Goal: Download file/media: Obtain a digital file from the website

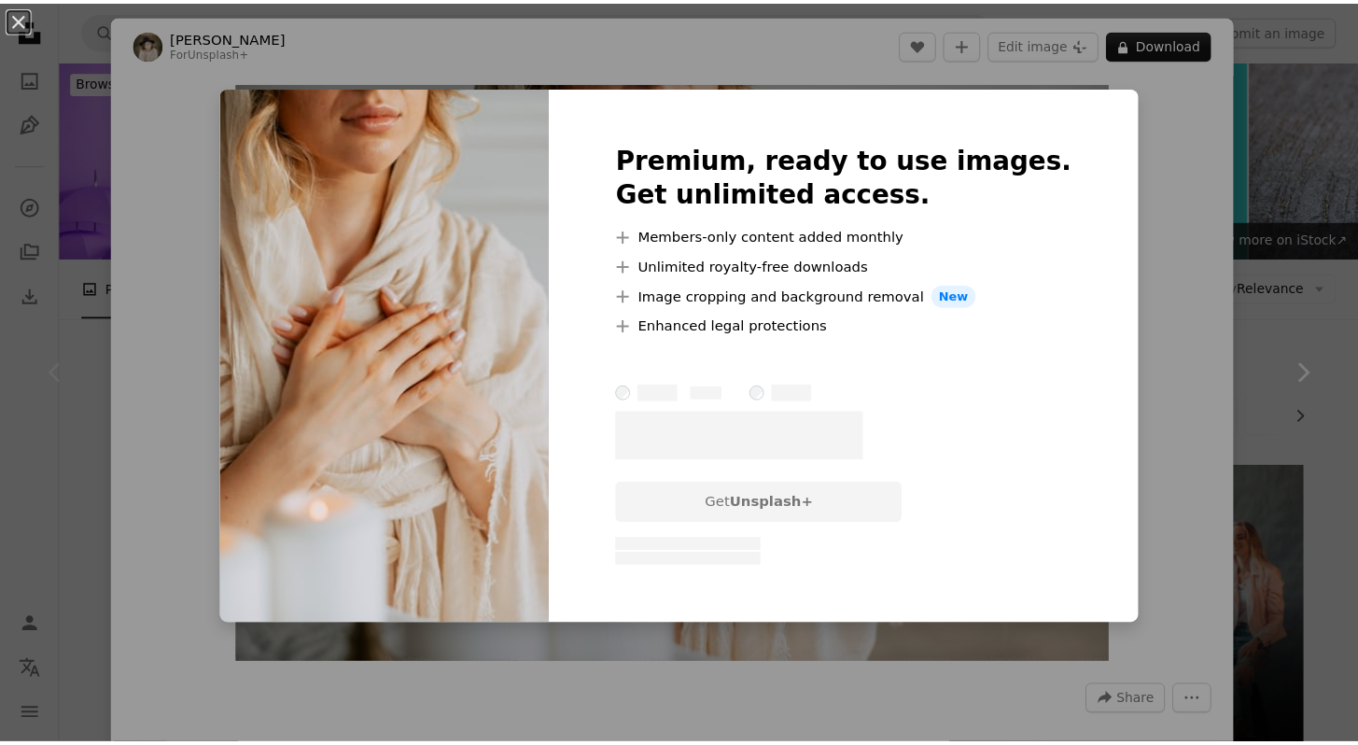
scroll to position [233, 0]
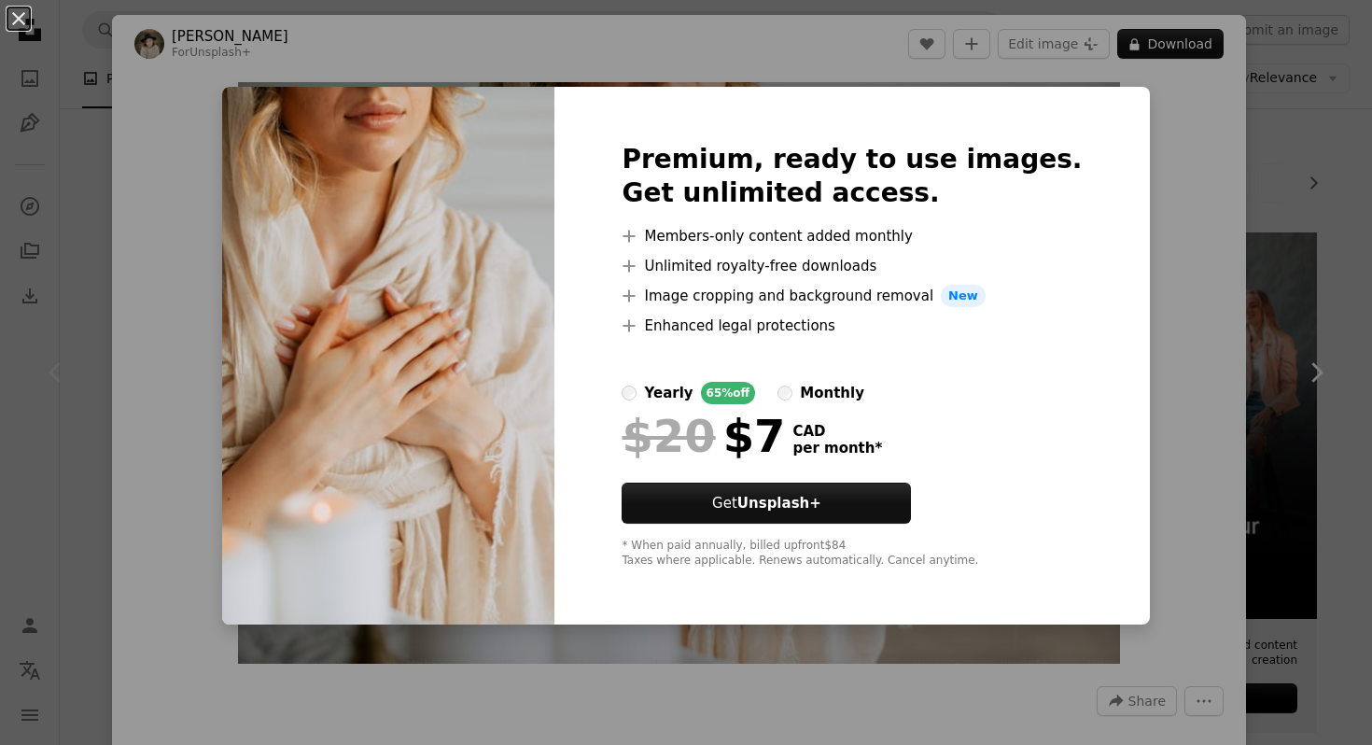
click at [621, 78] on div "An X shape Premium, ready to use images. Get unlimited access. A plus sign Memb…" at bounding box center [686, 372] width 1372 height 745
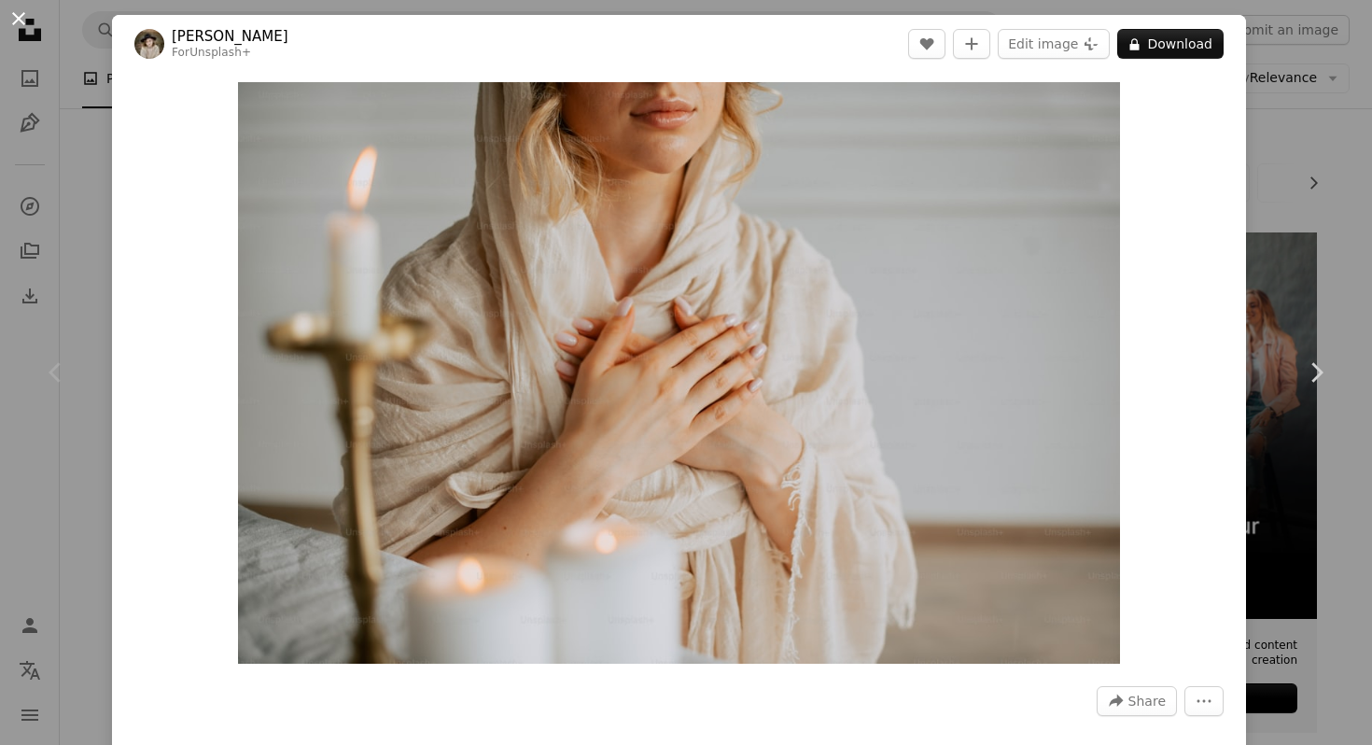
click at [30, 22] on button "An X shape" at bounding box center [18, 18] width 22 height 22
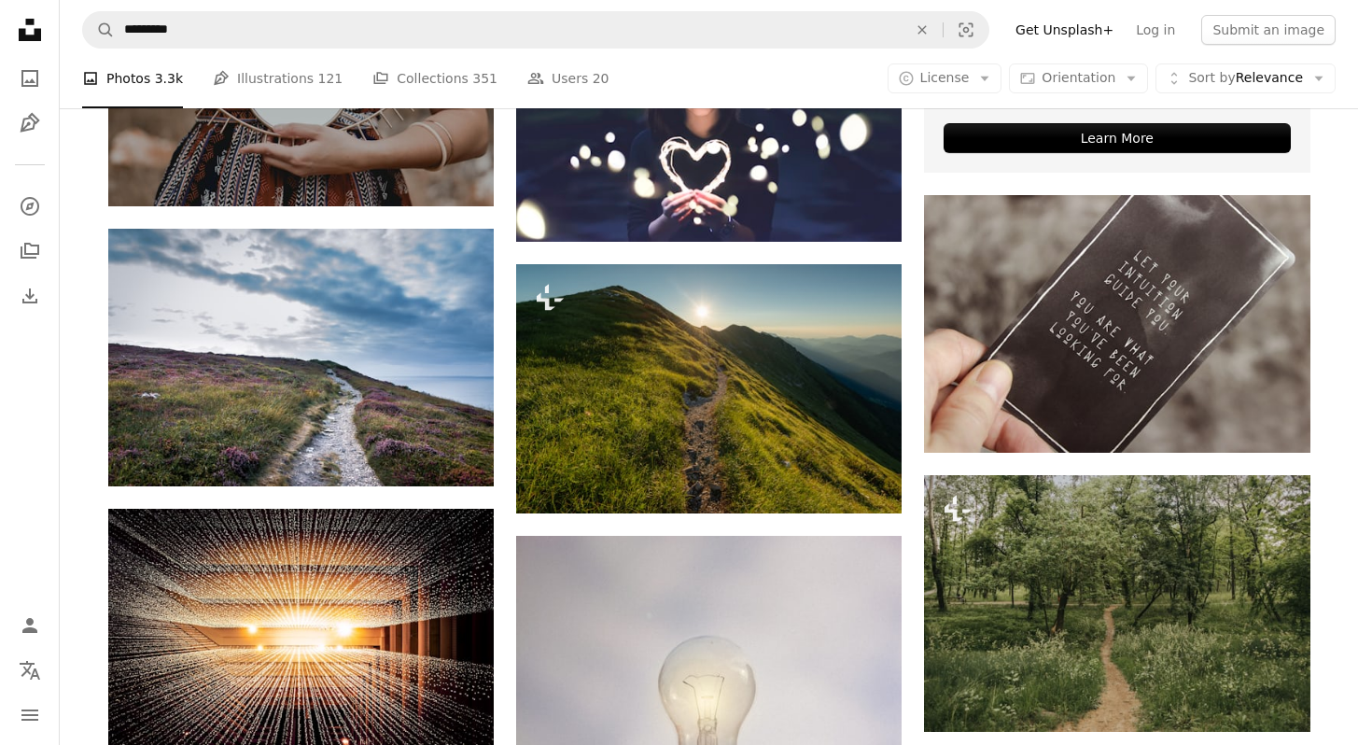
scroll to position [788, 0]
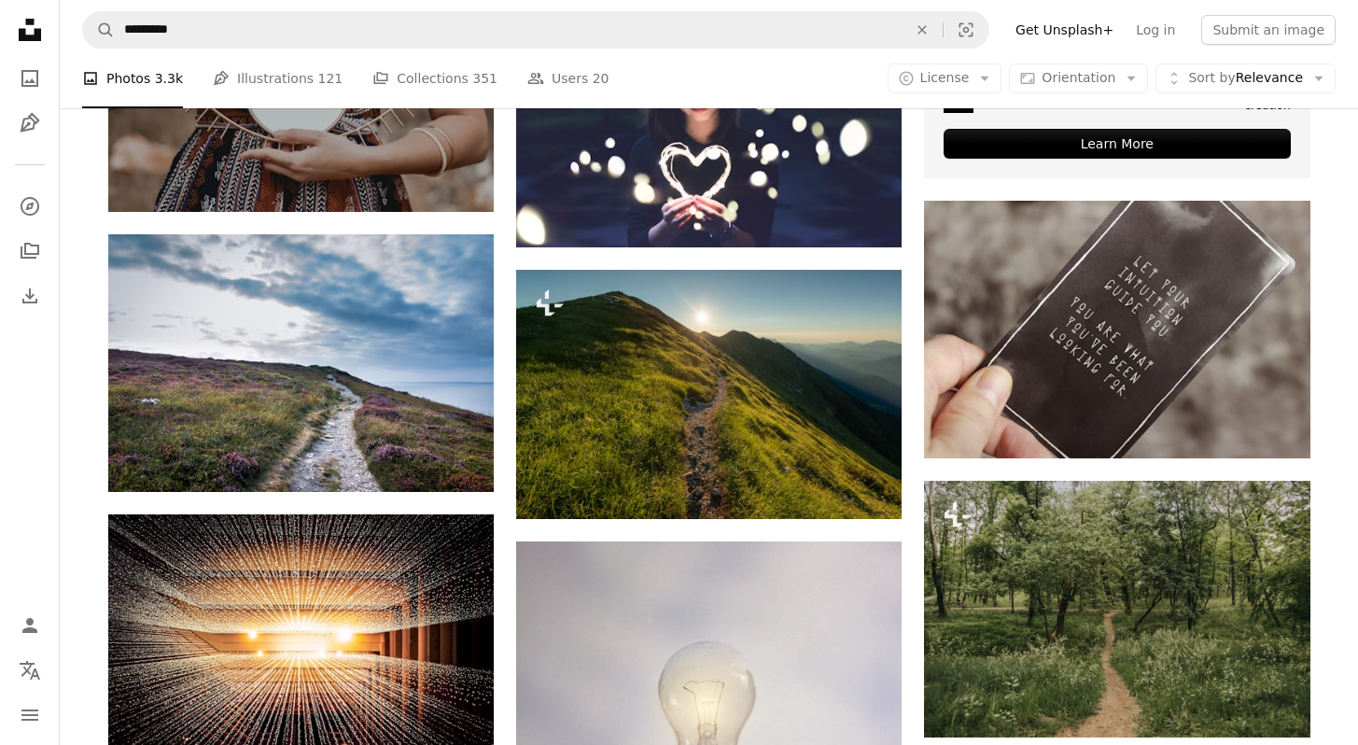
drag, startPoint x: 1371, startPoint y: 90, endPoint x: 1371, endPoint y: 189, distance: 98.9
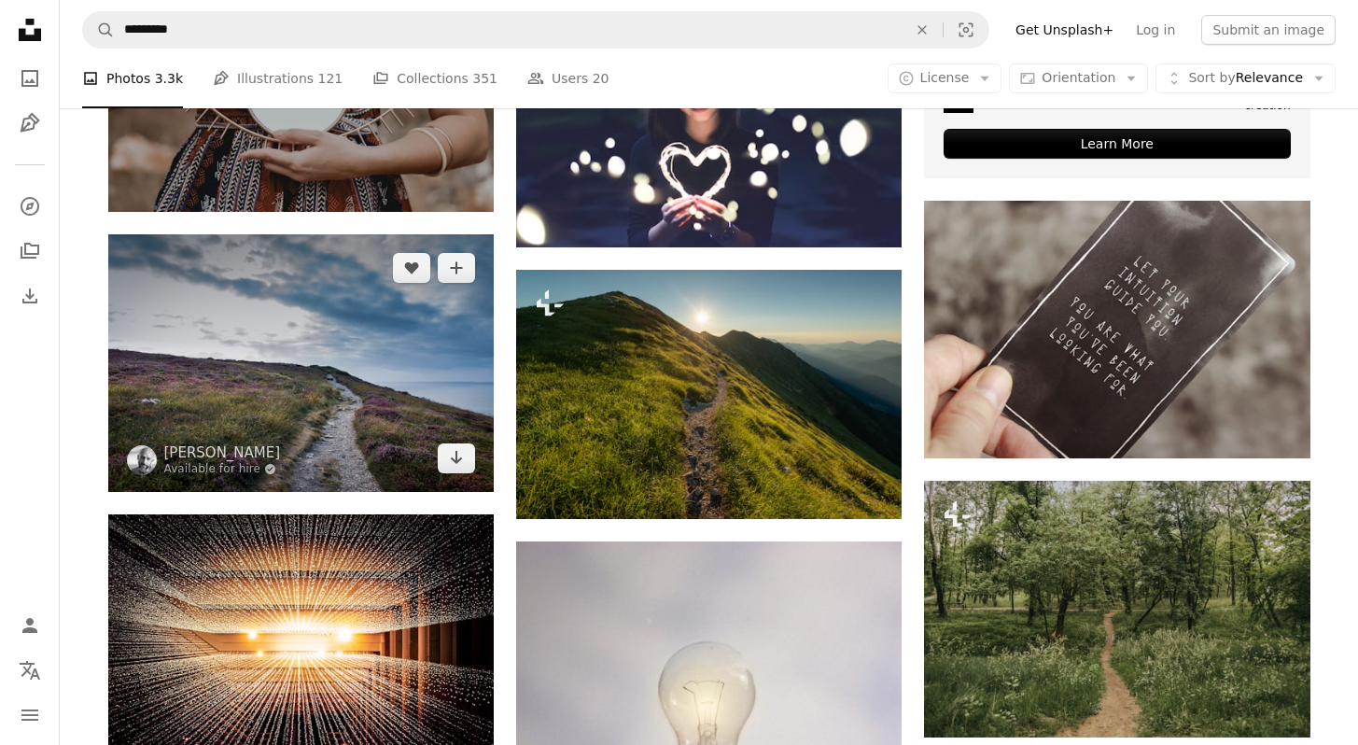
click at [385, 295] on img at bounding box center [300, 362] width 385 height 257
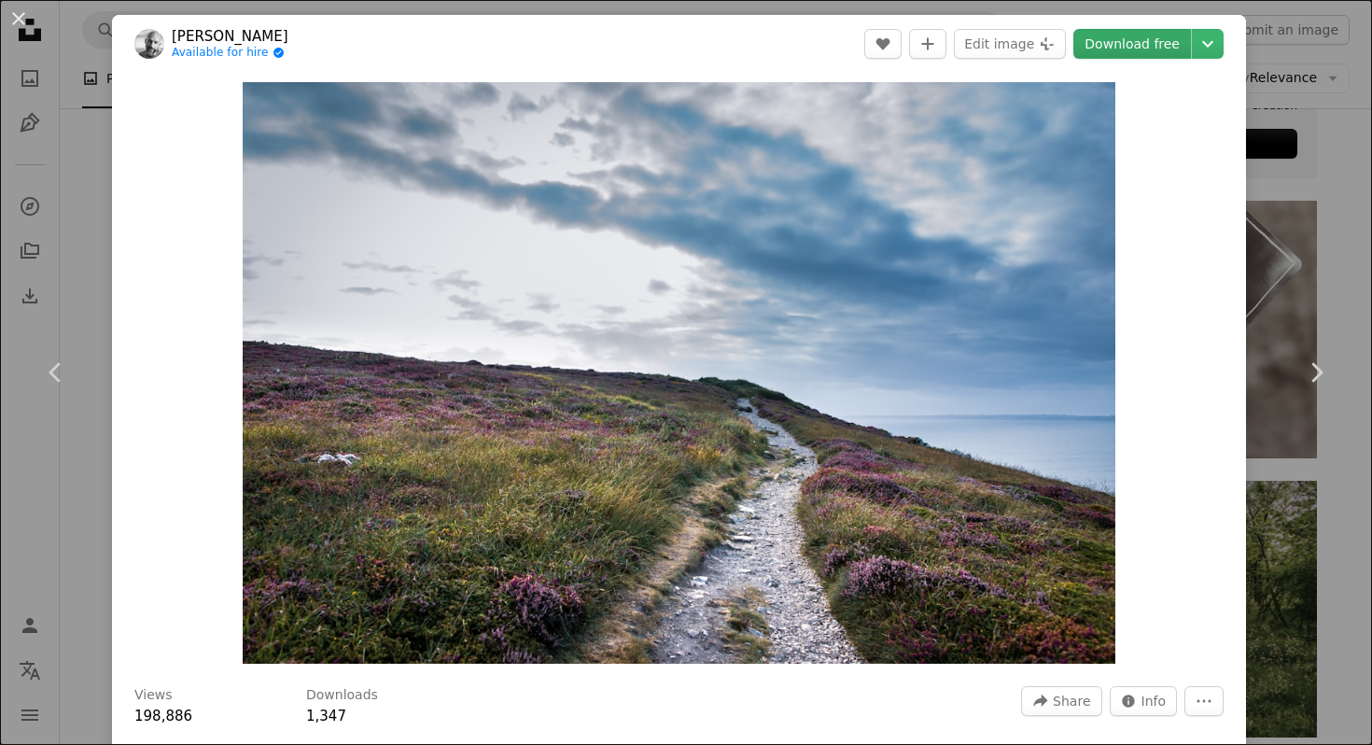
click at [1125, 42] on link "Download free" at bounding box center [1132, 44] width 118 height 30
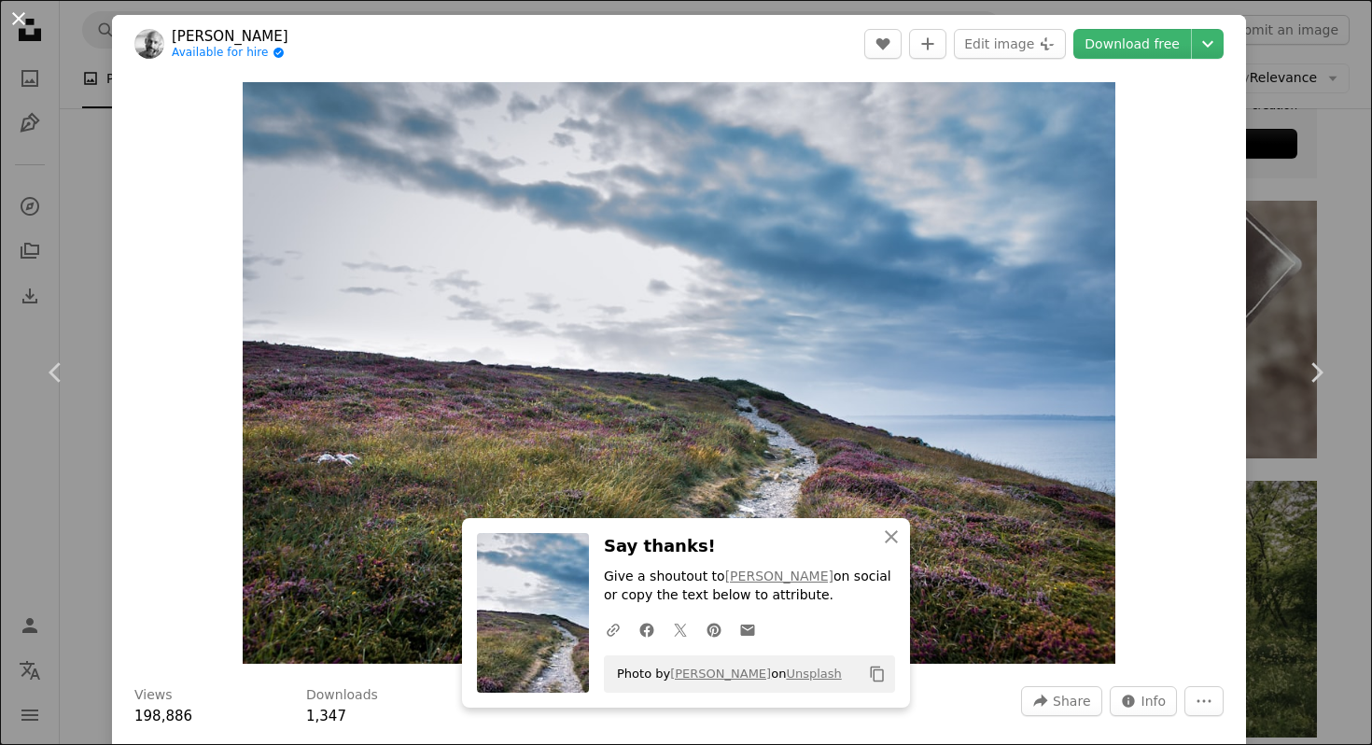
click at [21, 16] on button "An X shape" at bounding box center [18, 18] width 22 height 22
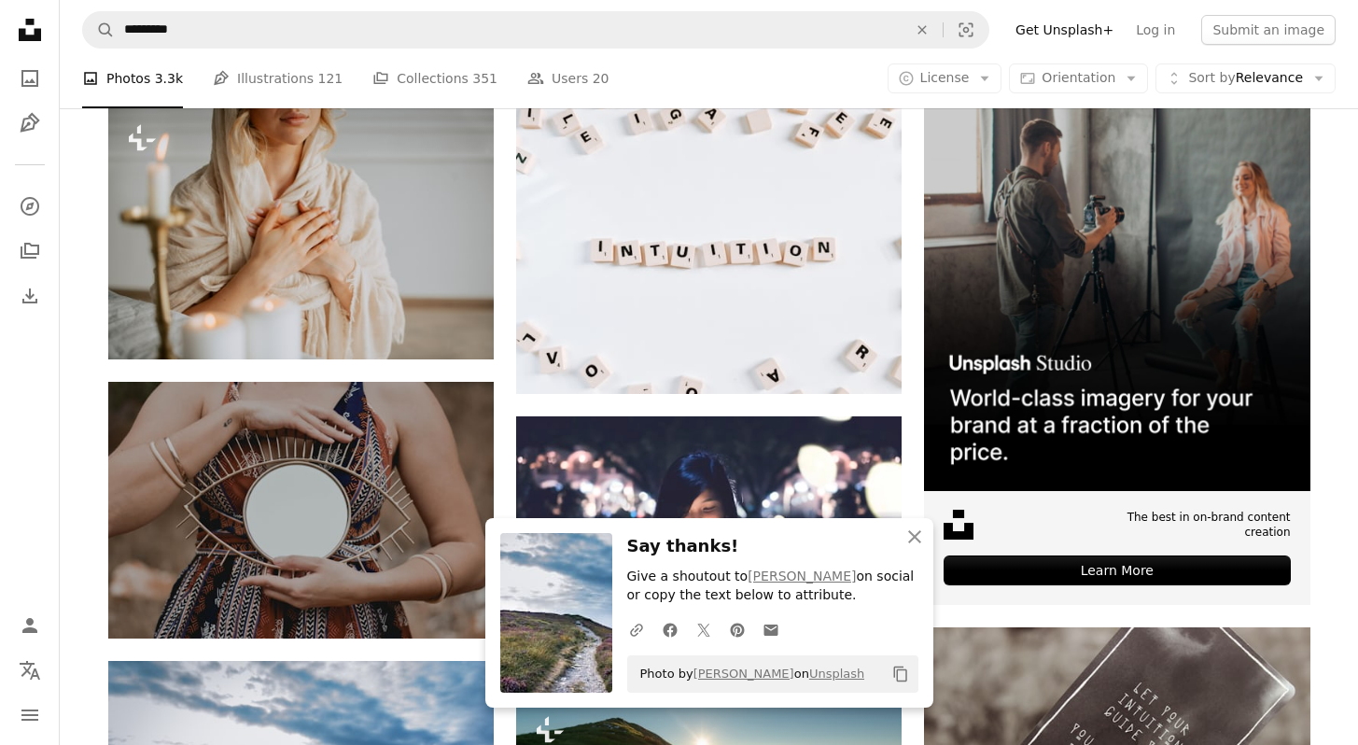
scroll to position [335, 0]
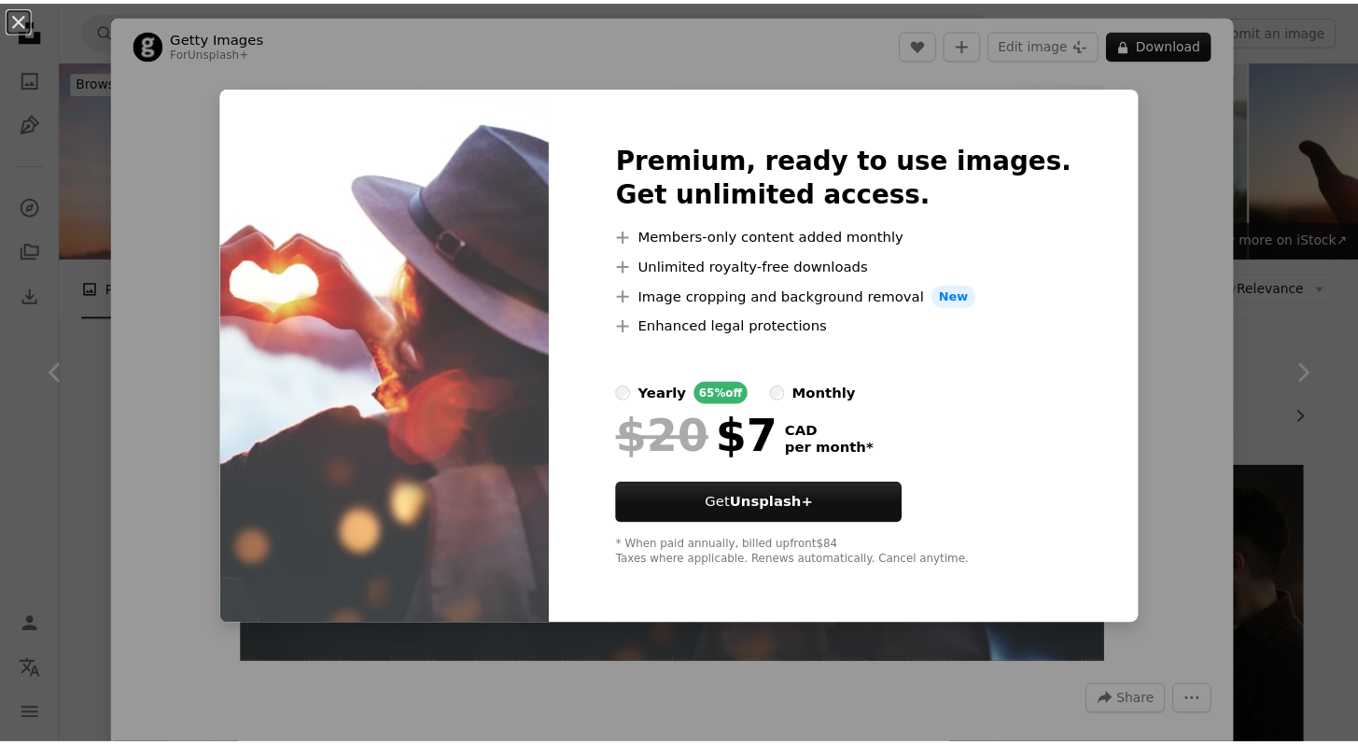
scroll to position [1968, 0]
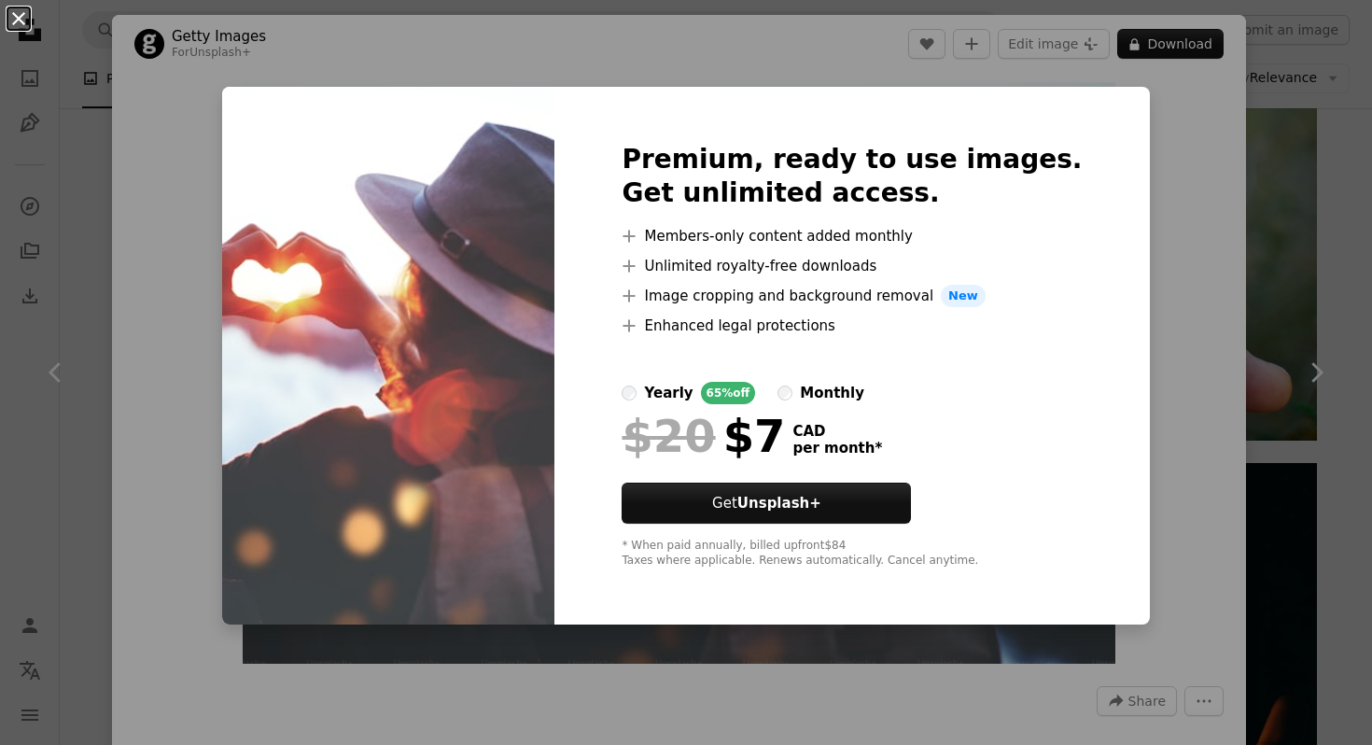
click at [13, 15] on button "An X shape" at bounding box center [18, 18] width 22 height 22
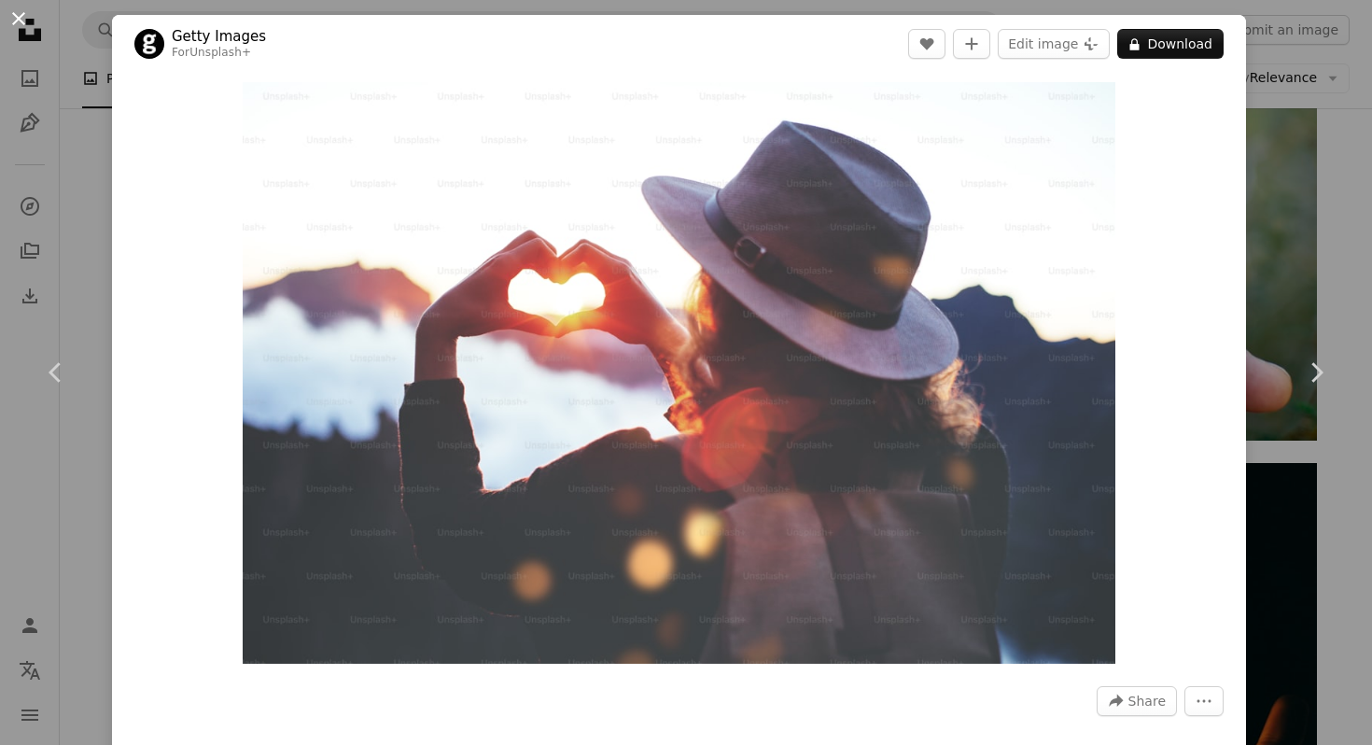
click at [16, 18] on button "An X shape" at bounding box center [18, 18] width 22 height 22
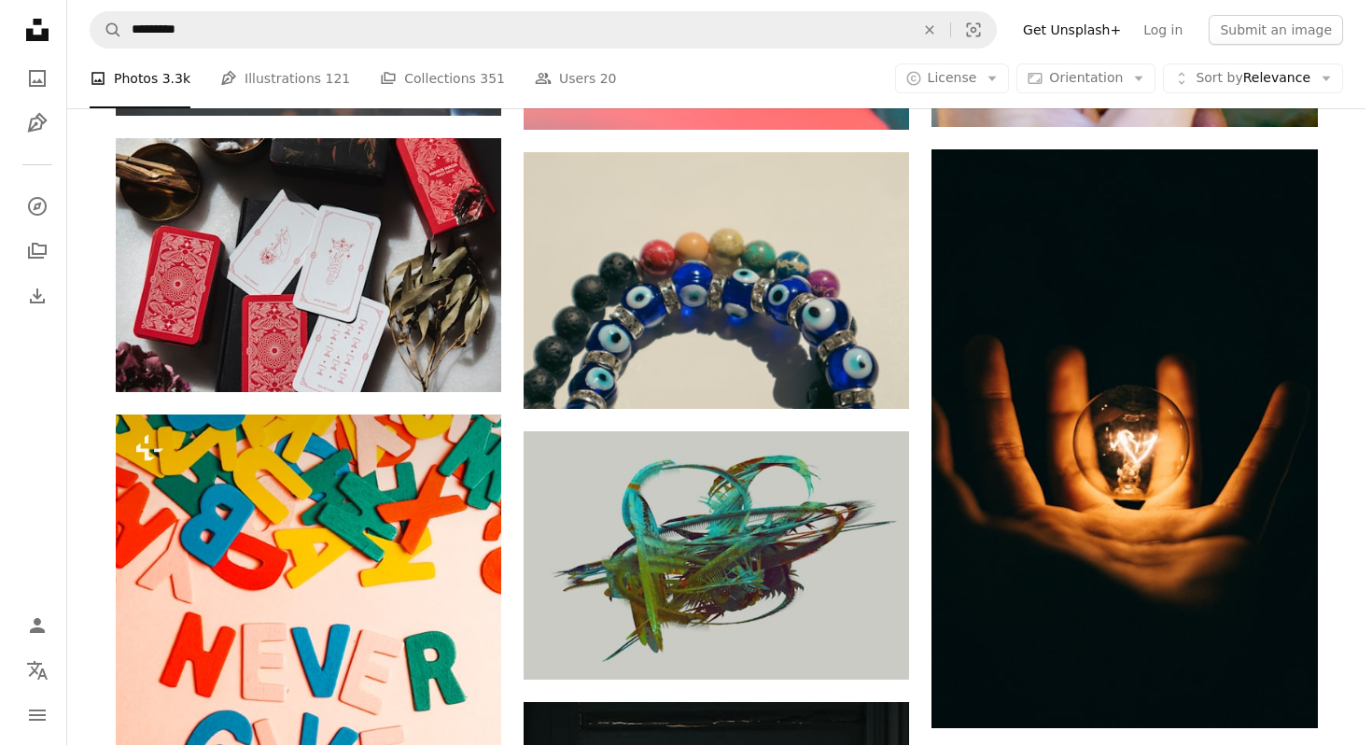
scroll to position [2329, 0]
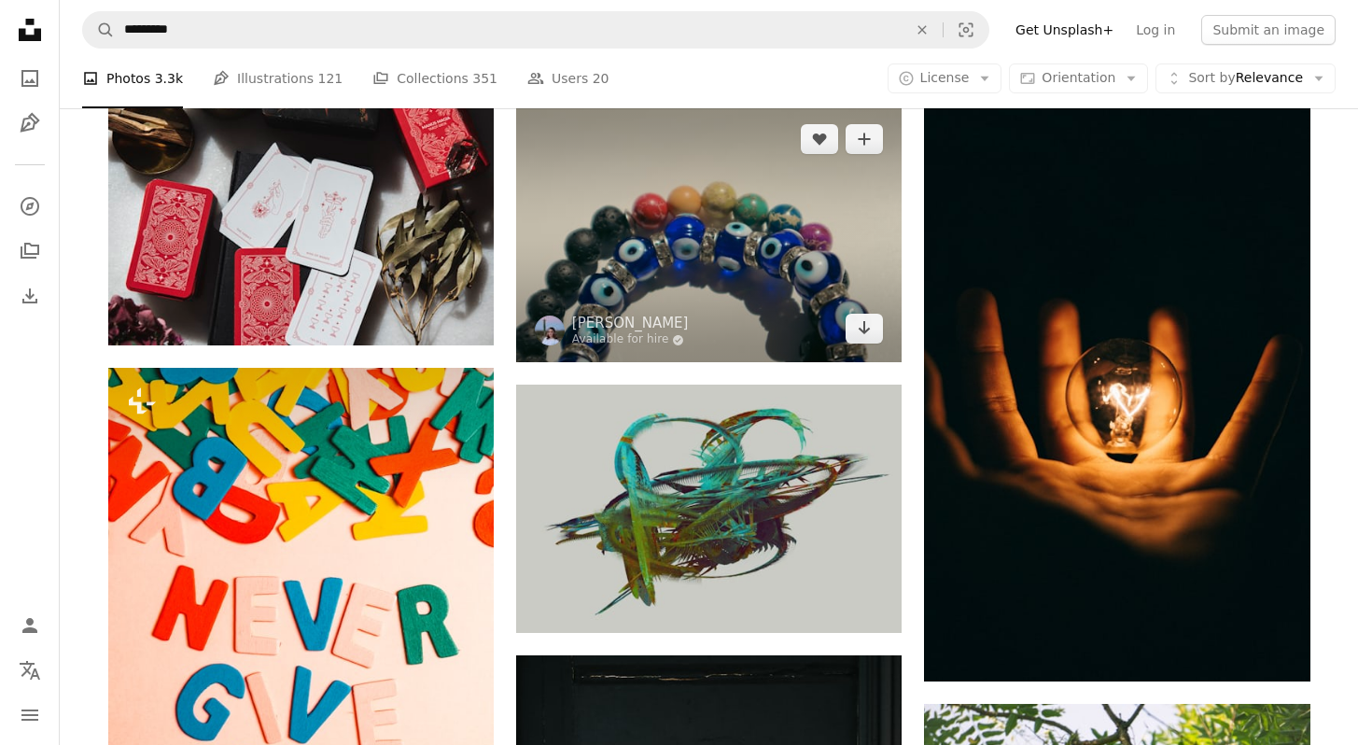
click at [738, 217] on img at bounding box center [708, 233] width 385 height 257
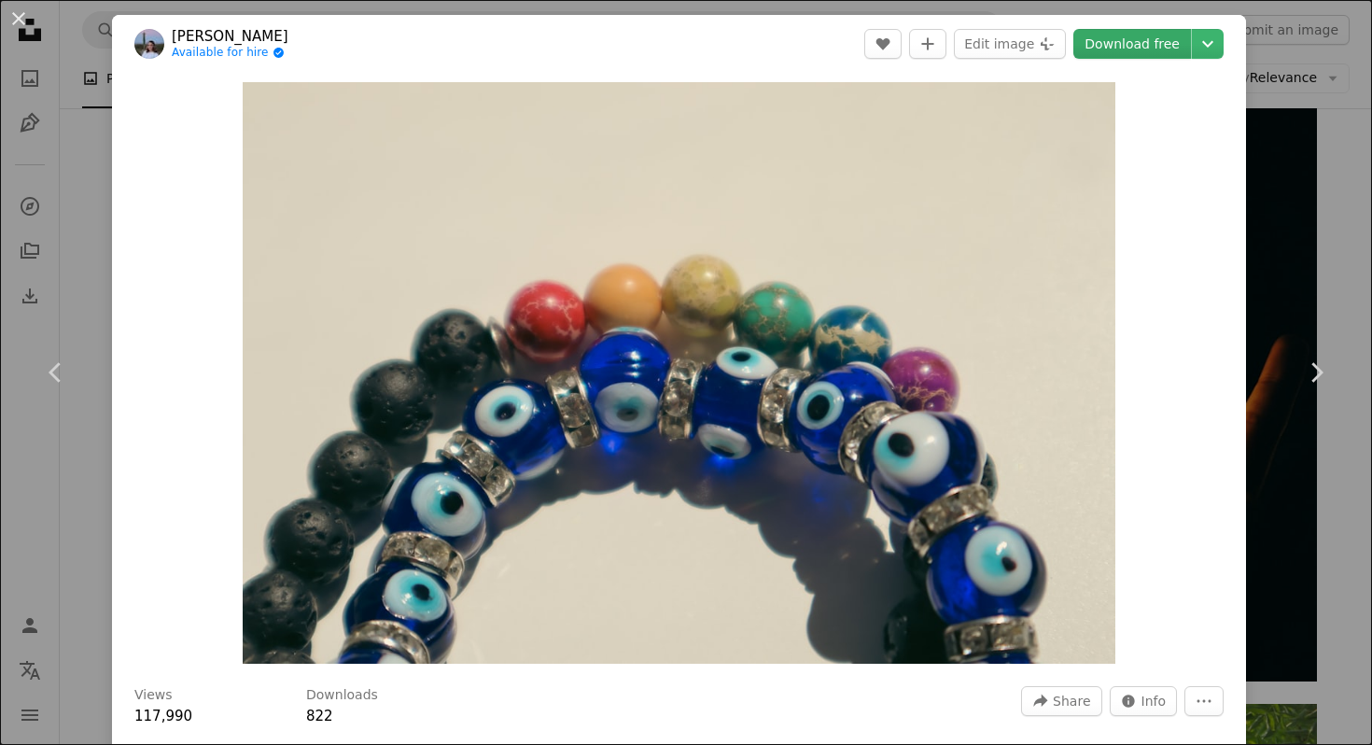
click at [1116, 43] on link "Download free" at bounding box center [1132, 44] width 118 height 30
